Goal: Find specific page/section: Find specific page/section

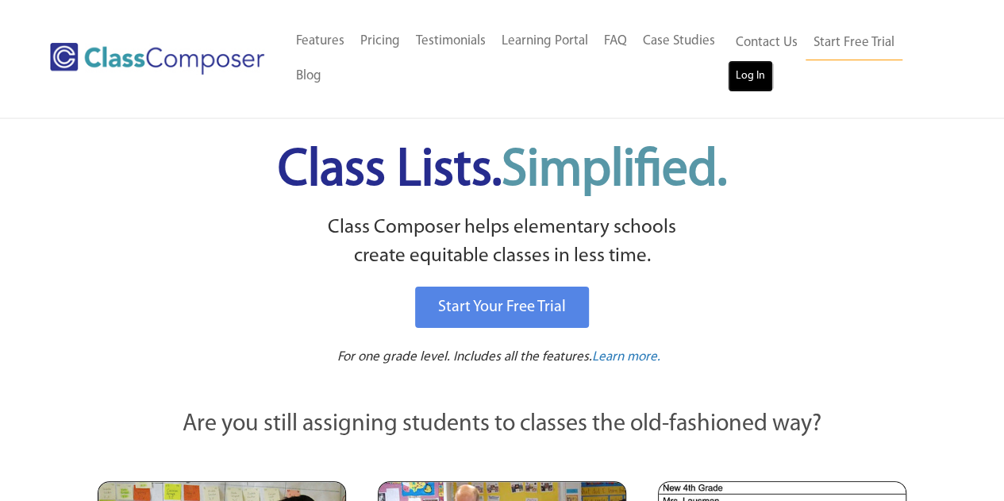
click at [745, 75] on link "Log In" at bounding box center [750, 76] width 45 height 32
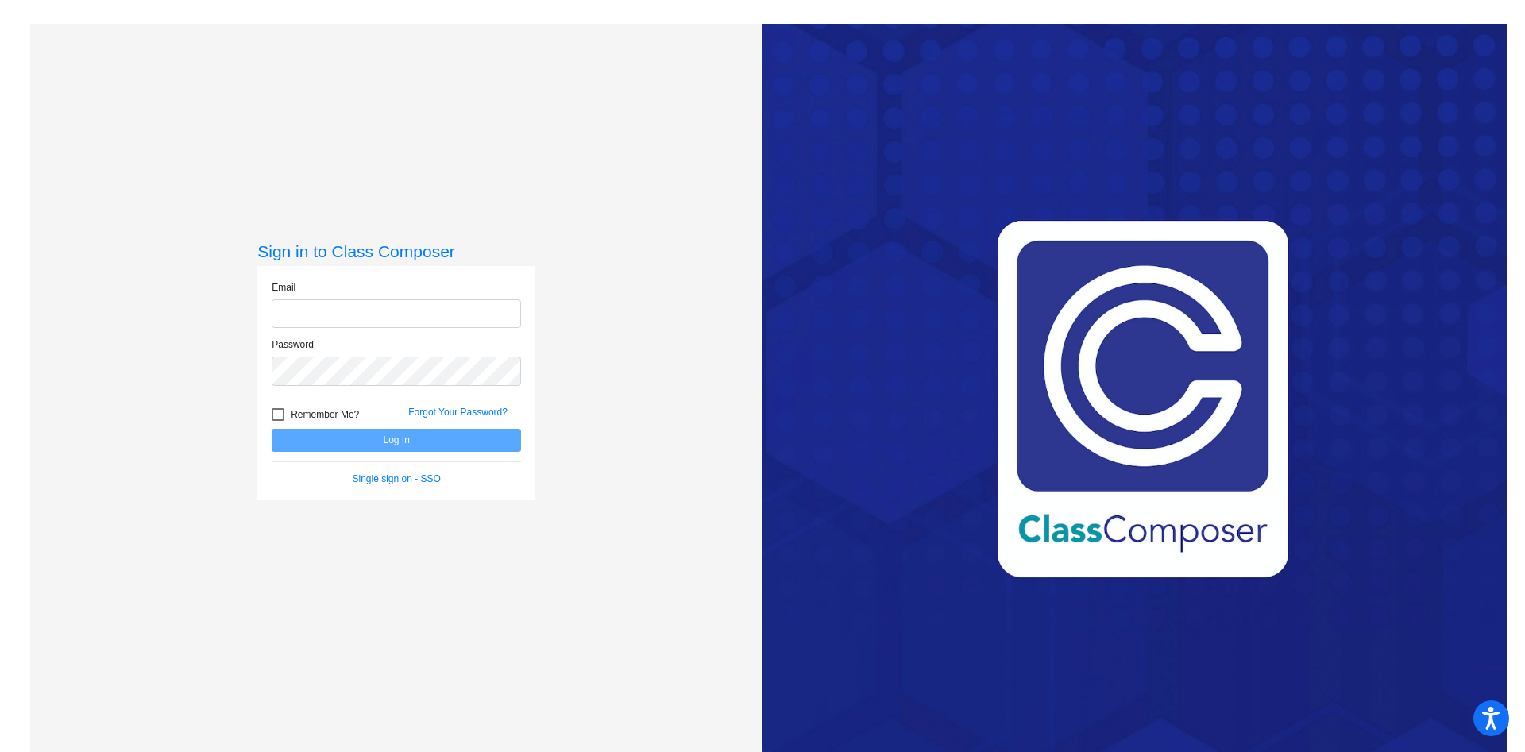
type input "[EMAIL_ADDRESS][DOMAIN_NAME]"
click at [431, 442] on button "Log In" at bounding box center [396, 440] width 249 height 23
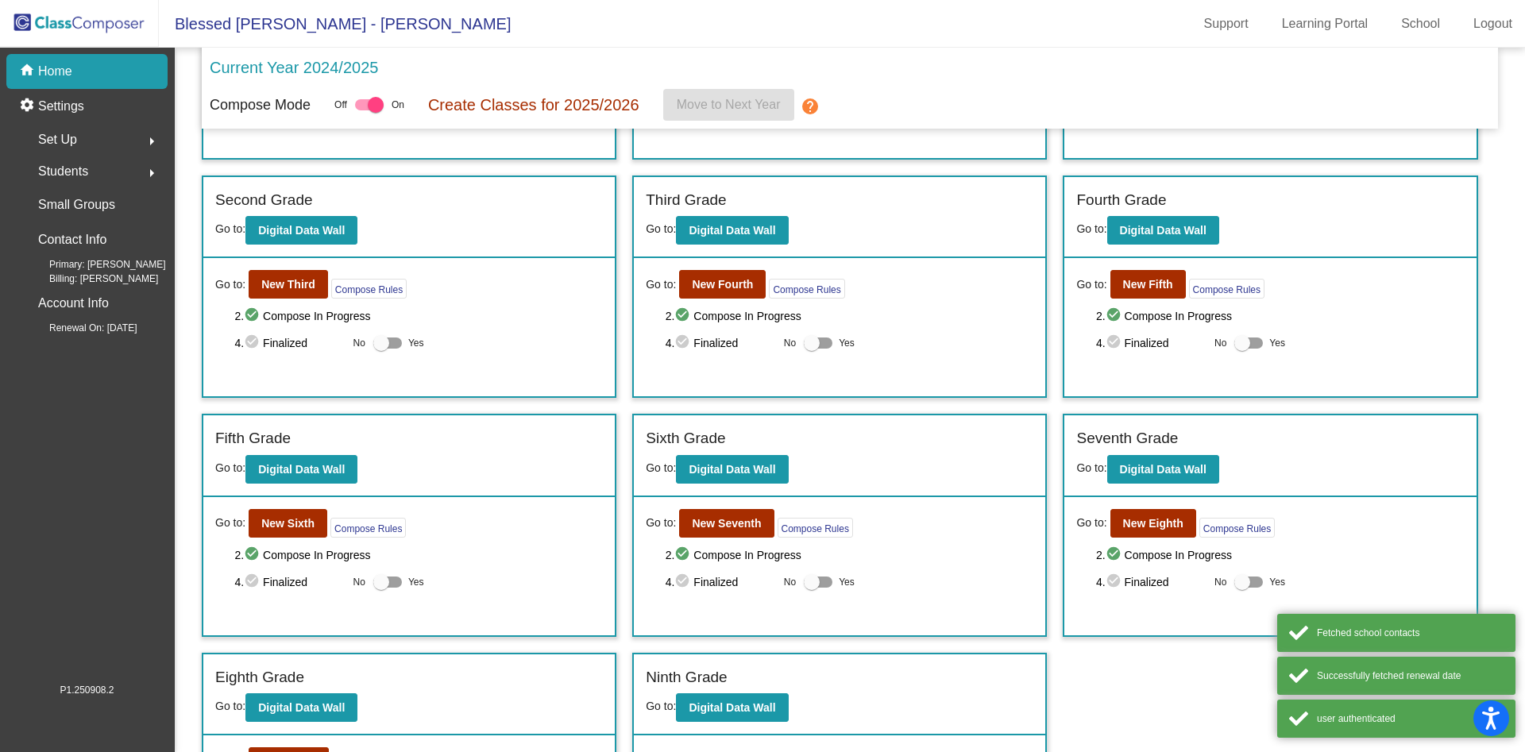
scroll to position [326, 0]
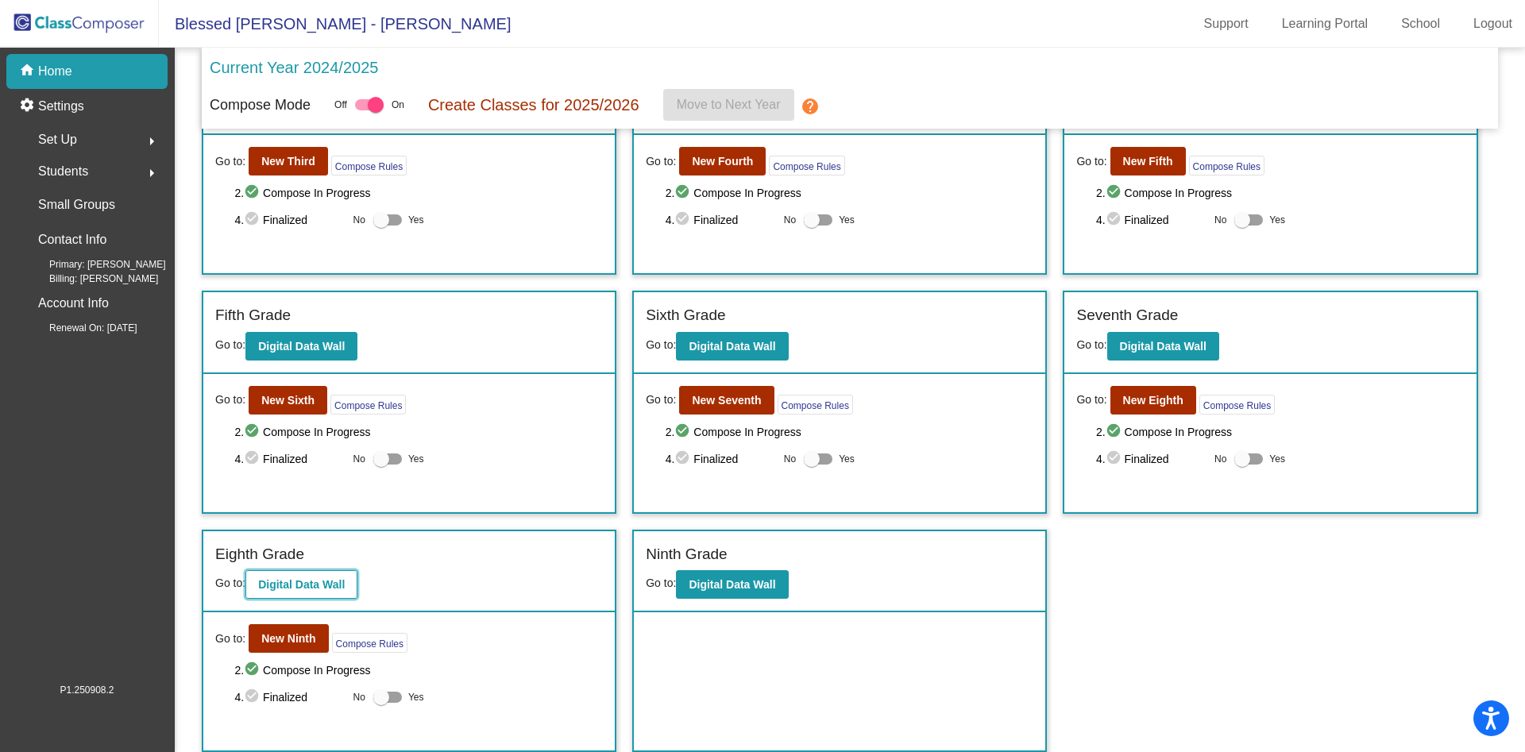
click at [325, 585] on b "Digital Data Wall" at bounding box center [301, 584] width 87 height 13
